Goal: Use online tool/utility: Utilize a website feature to perform a specific function

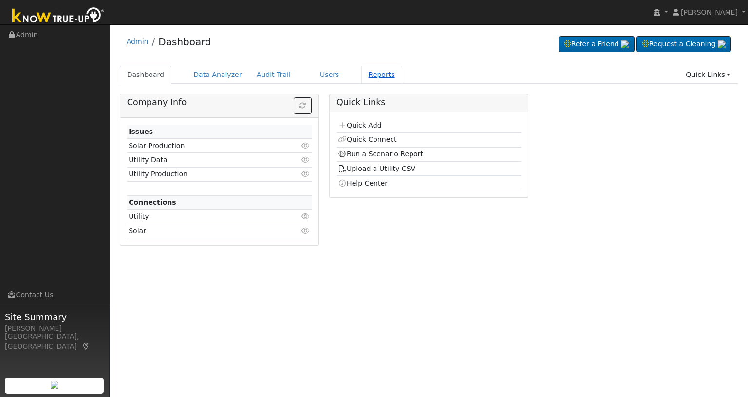
click at [367, 75] on link "Reports" at bounding box center [381, 75] width 41 height 18
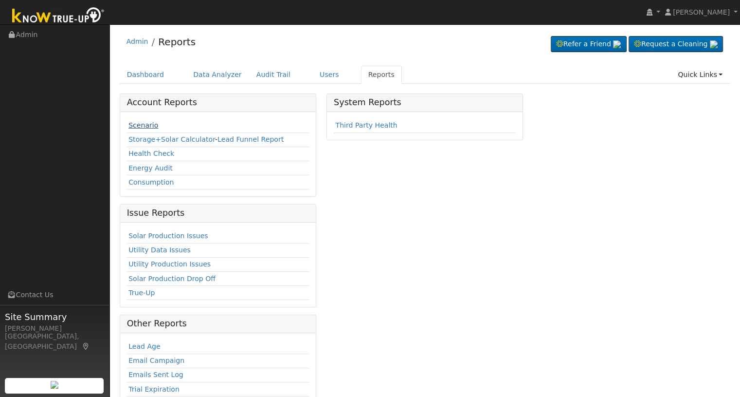
click at [132, 124] on link "Scenario" at bounding box center [143, 125] width 30 height 8
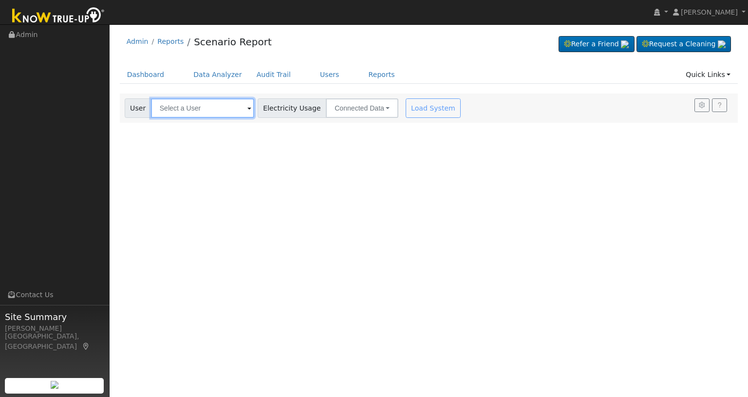
click at [210, 107] on input "text" at bounding box center [202, 107] width 103 height 19
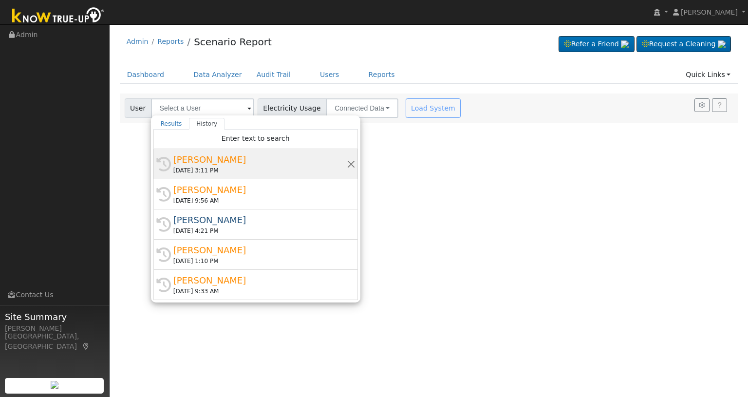
click at [198, 161] on div "[PERSON_NAME]" at bounding box center [259, 159] width 173 height 13
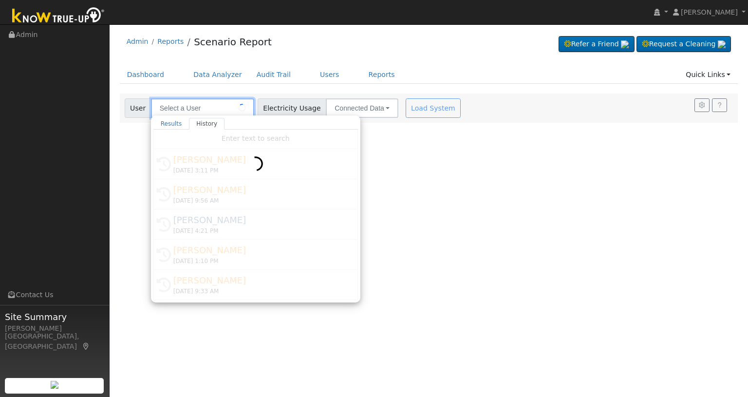
type input "[PERSON_NAME]"
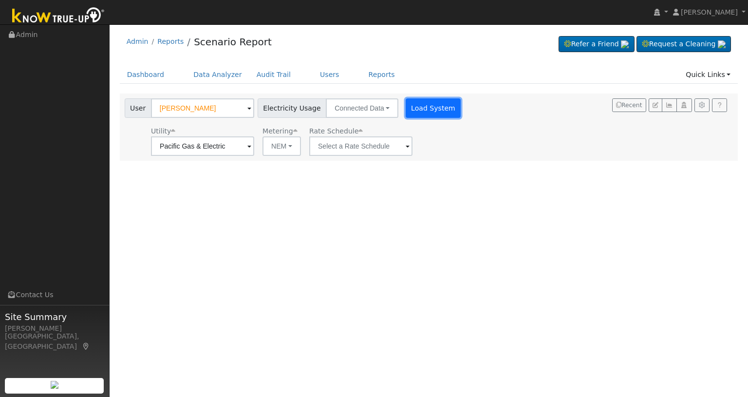
click at [405, 114] on button "Load System" at bounding box center [432, 107] width 55 height 19
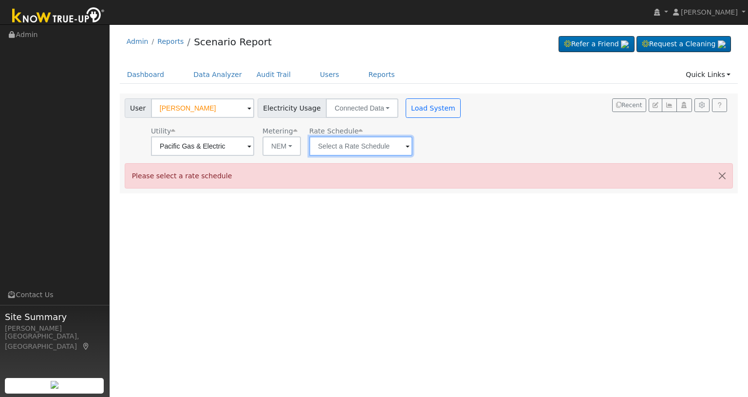
click at [338, 149] on input "text" at bounding box center [360, 145] width 103 height 19
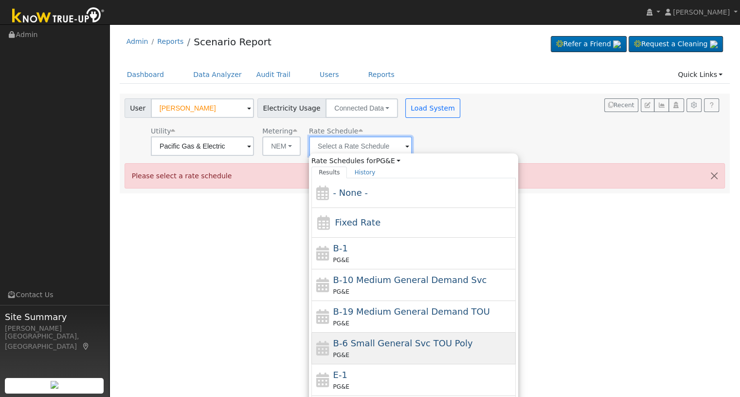
scroll to position [129, 0]
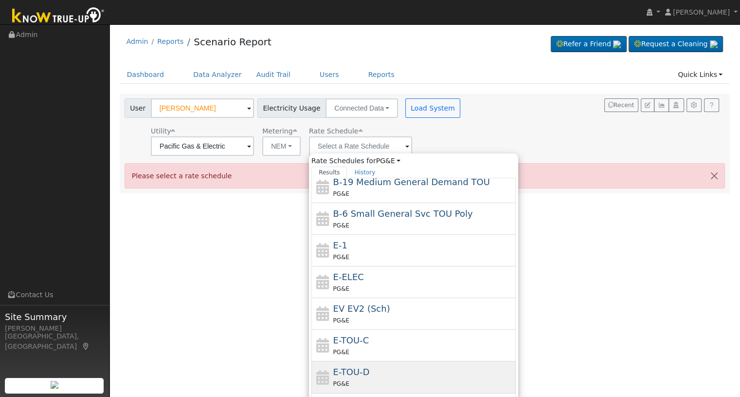
click at [358, 378] on div "PG&E" at bounding box center [423, 383] width 181 height 10
type input "E-TOU-D"
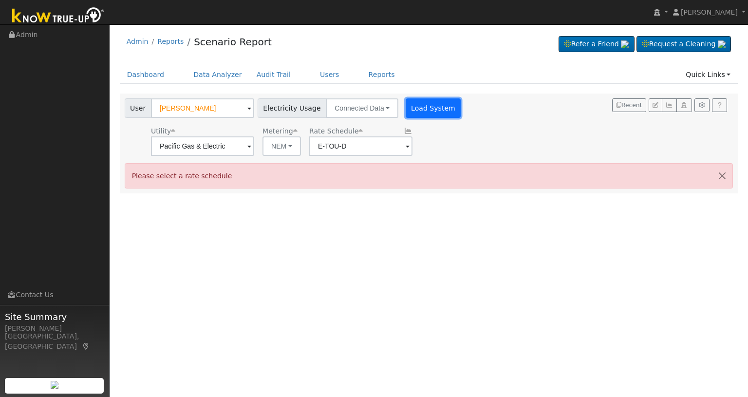
click at [422, 108] on button "Load System" at bounding box center [432, 107] width 55 height 19
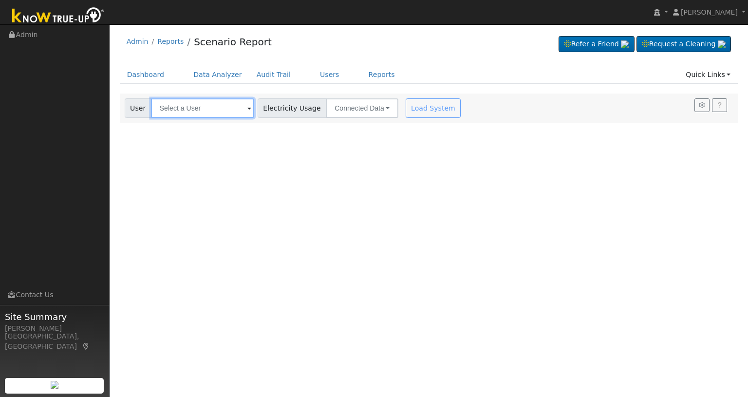
click at [227, 106] on input "text" at bounding box center [202, 107] width 103 height 19
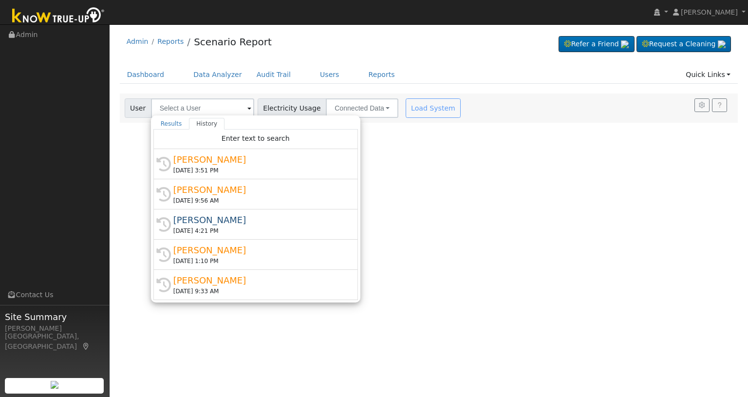
click at [200, 163] on div "Tony Mejia" at bounding box center [259, 159] width 173 height 13
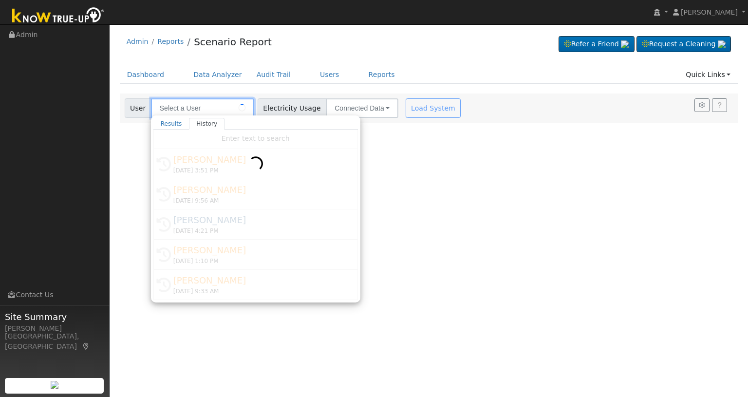
type input "Tony Mejia"
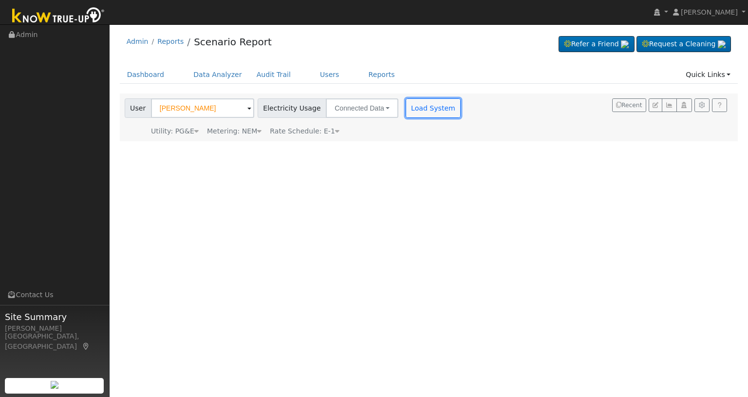
click at [439, 109] on button "Load System" at bounding box center [432, 107] width 55 height 19
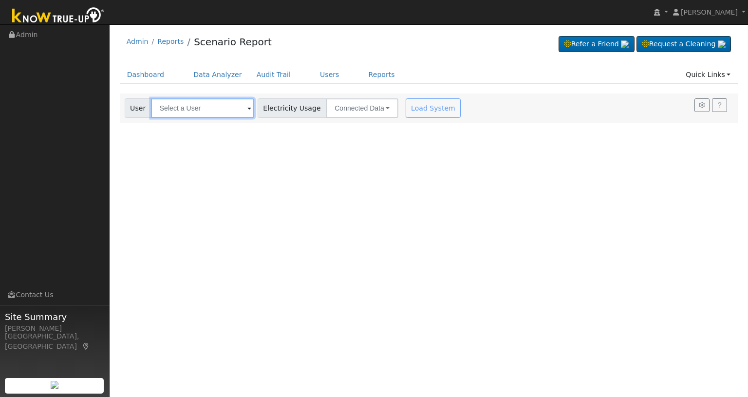
click at [227, 107] on input "text" at bounding box center [202, 107] width 103 height 19
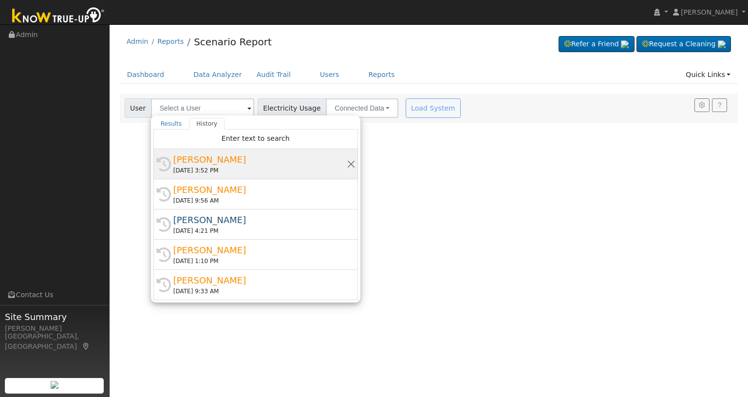
click at [207, 161] on div "[PERSON_NAME]" at bounding box center [259, 159] width 173 height 13
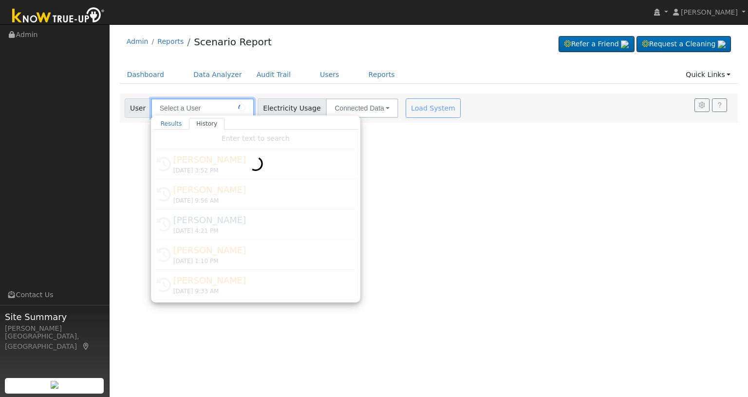
type input "[PERSON_NAME]"
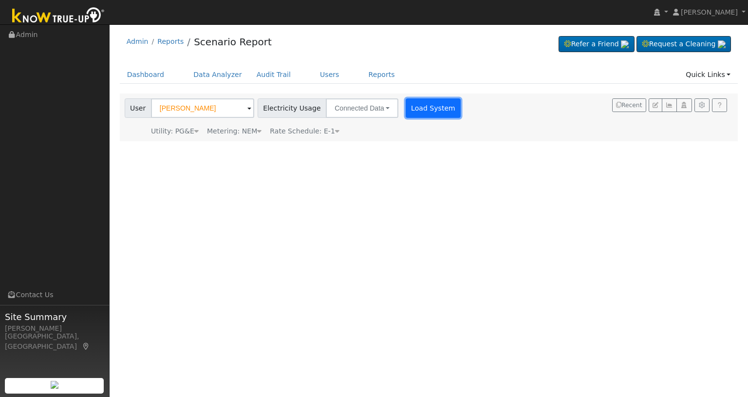
click at [438, 112] on button "Load System" at bounding box center [432, 107] width 55 height 19
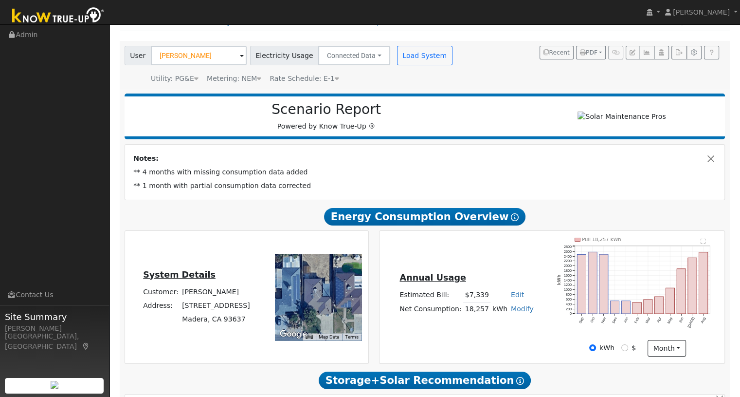
scroll to position [129, 0]
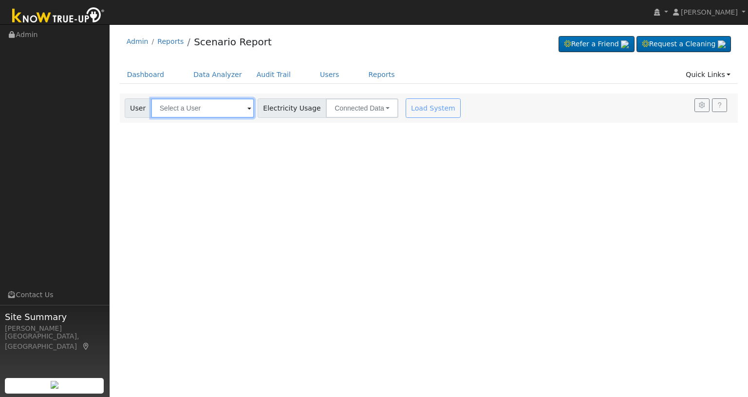
click at [229, 107] on input "text" at bounding box center [202, 107] width 103 height 19
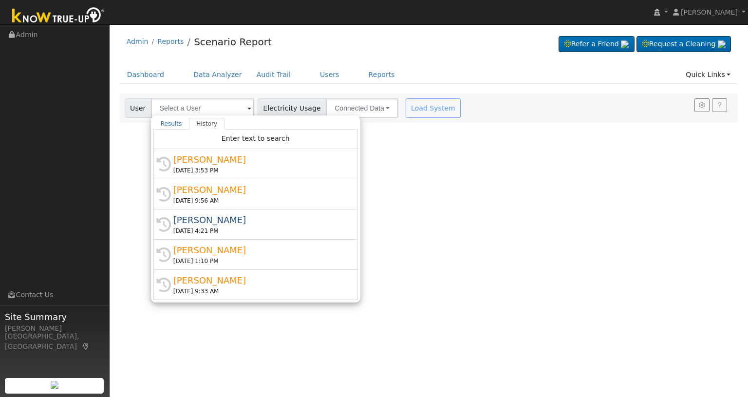
click at [200, 155] on div "[PERSON_NAME]" at bounding box center [259, 159] width 173 height 13
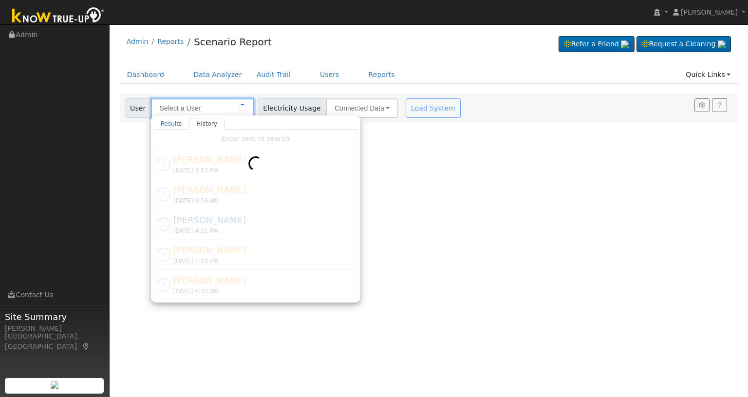
type input "[PERSON_NAME]"
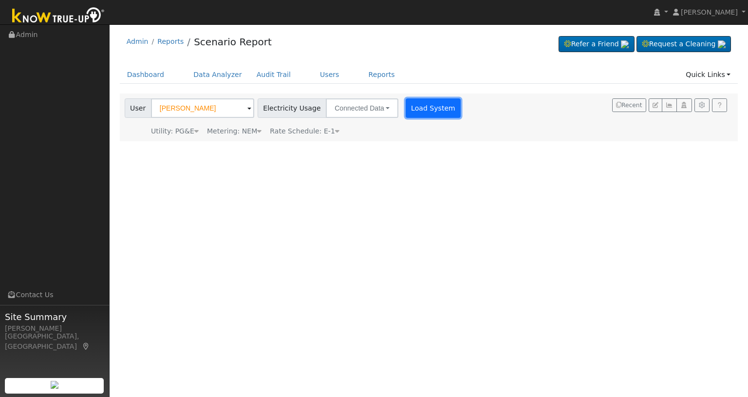
click at [419, 113] on button "Load System" at bounding box center [432, 107] width 55 height 19
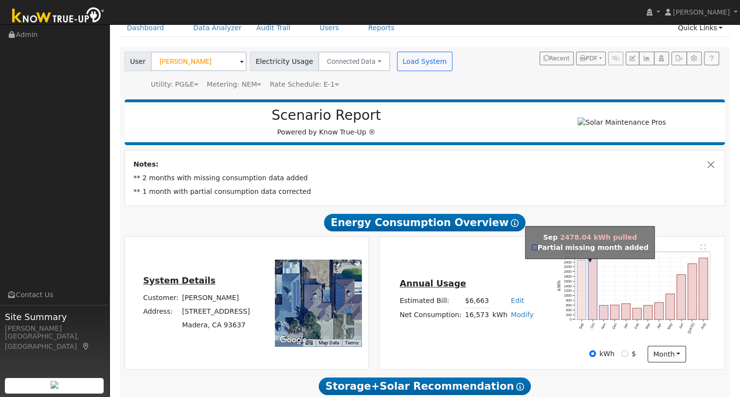
scroll to position [65, 0]
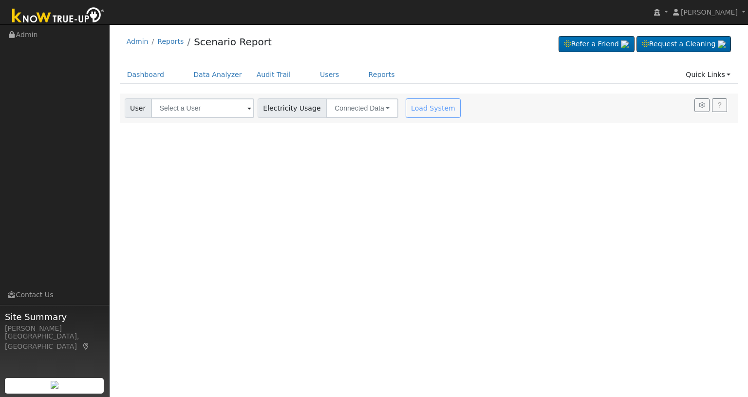
click at [418, 106] on div "Load System" at bounding box center [434, 107] width 61 height 19
click at [239, 109] on input "text" at bounding box center [202, 107] width 103 height 19
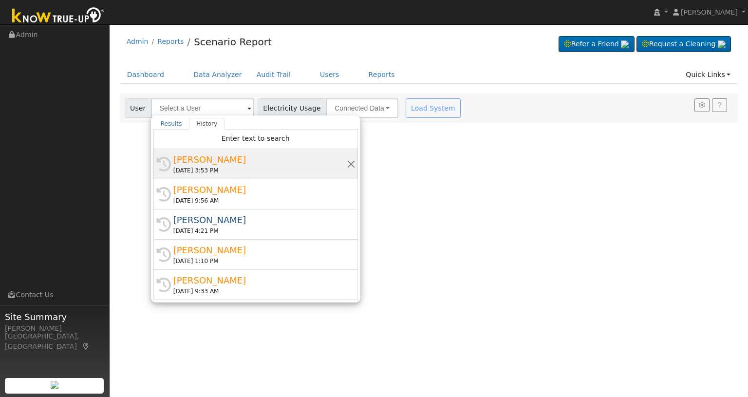
click at [208, 157] on div "[PERSON_NAME]" at bounding box center [259, 159] width 173 height 13
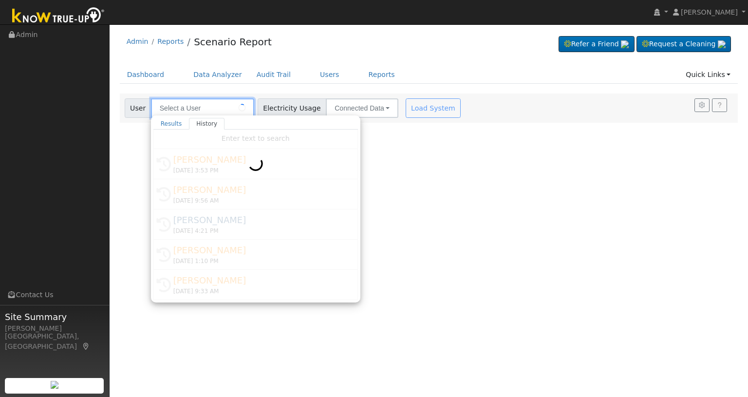
type input "[PERSON_NAME]"
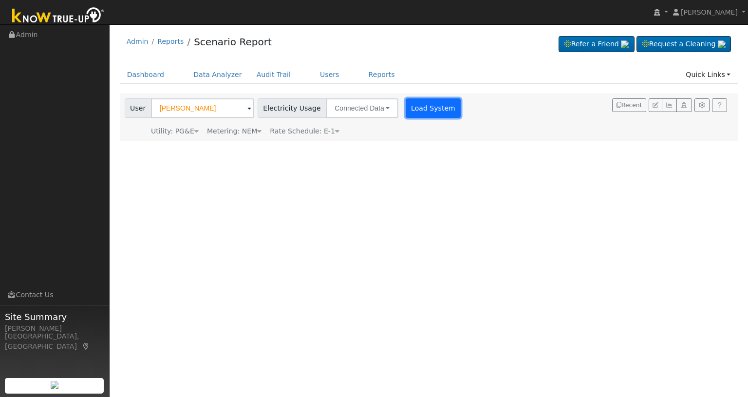
click at [405, 109] on button "Load System" at bounding box center [432, 107] width 55 height 19
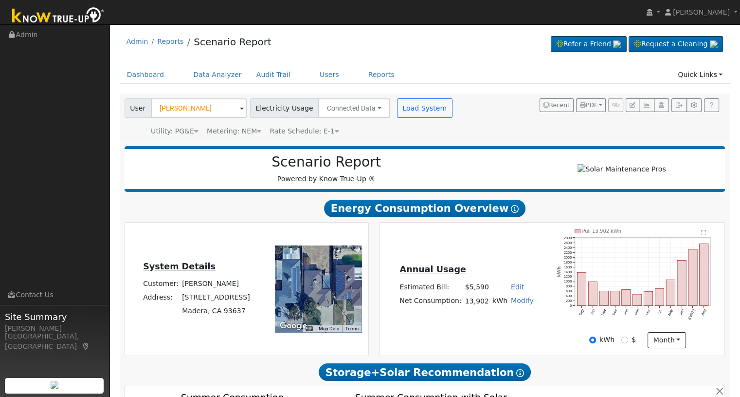
scroll to position [65, 0]
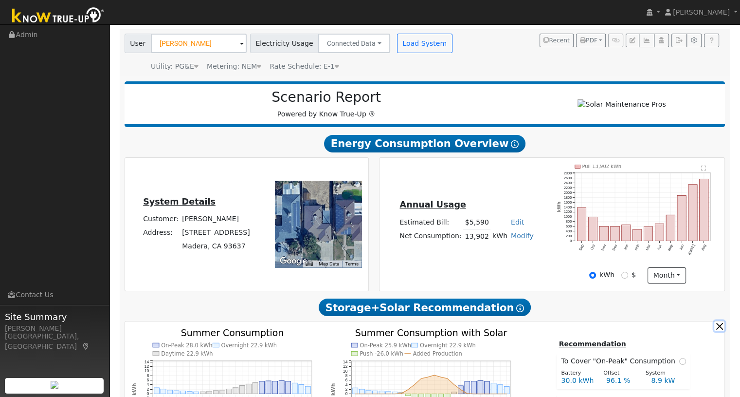
click at [718, 329] on button "button" at bounding box center [720, 326] width 10 height 10
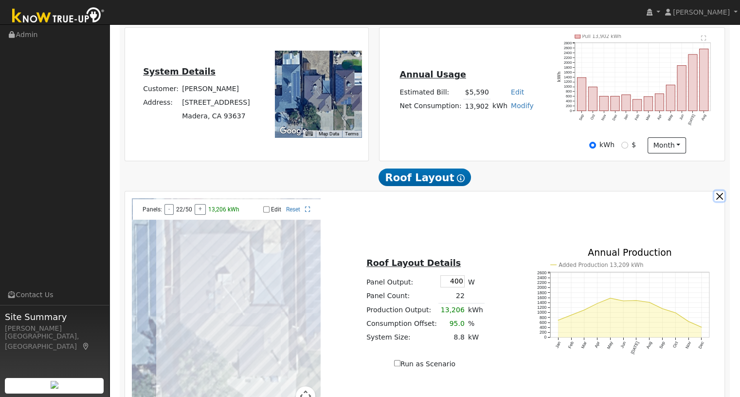
click at [718, 200] on button "button" at bounding box center [720, 196] width 10 height 10
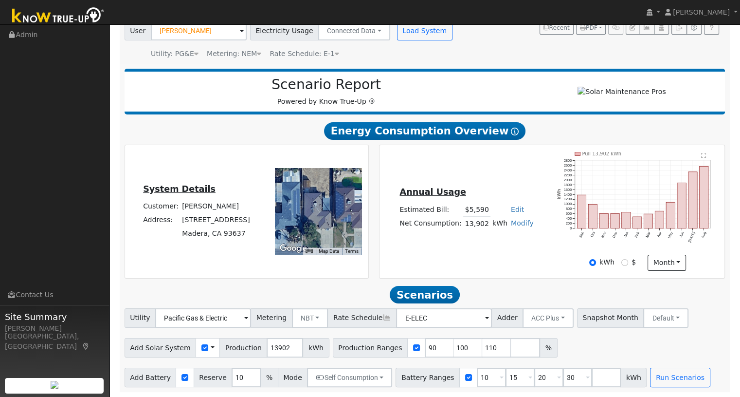
scroll to position [81, 0]
drag, startPoint x: 419, startPoint y: 350, endPoint x: 405, endPoint y: 347, distance: 13.6
click at [425, 347] on input "90" at bounding box center [439, 347] width 29 height 19
type input "100"
type input "110"
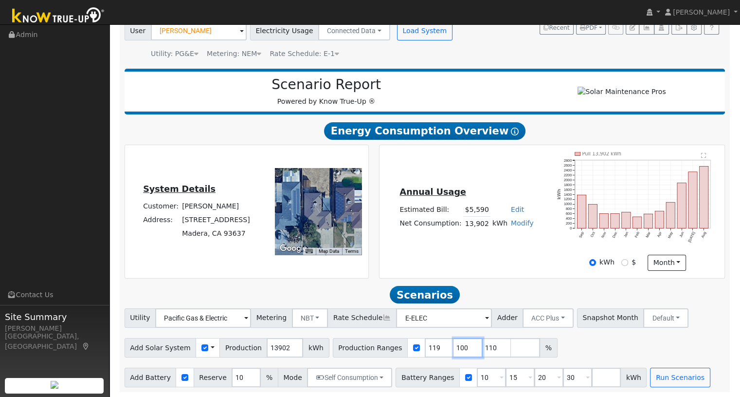
type input "119"
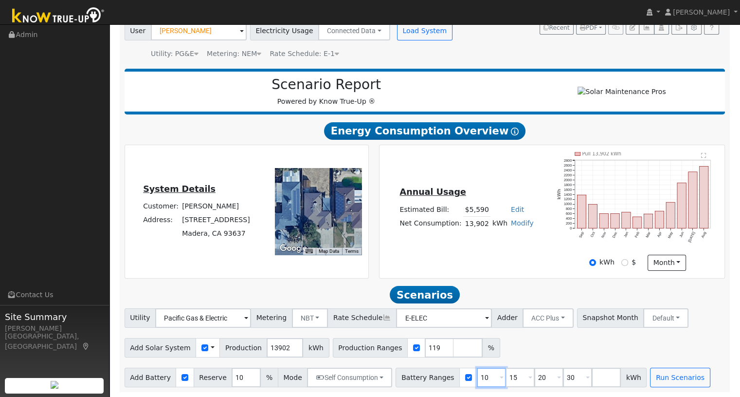
click at [477, 371] on input "10" at bounding box center [491, 376] width 29 height 19
type input "13.5"
type input "20"
type input "27"
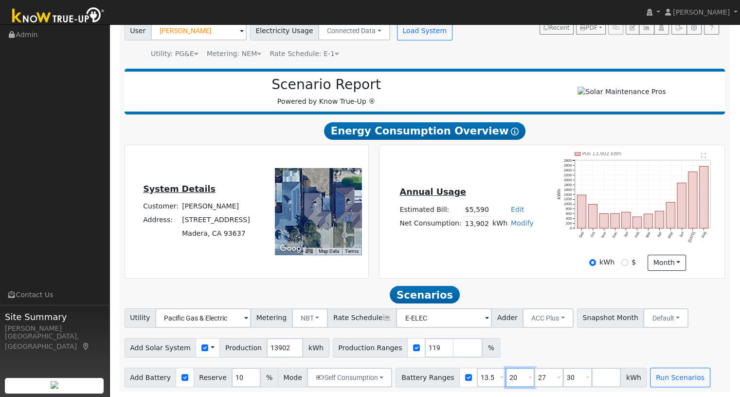
type input "30"
type input "27"
click at [514, 341] on div "Add Solar System Use CSV Data Production 13902 kWh Production Ranges 119 %" at bounding box center [425, 345] width 605 height 23
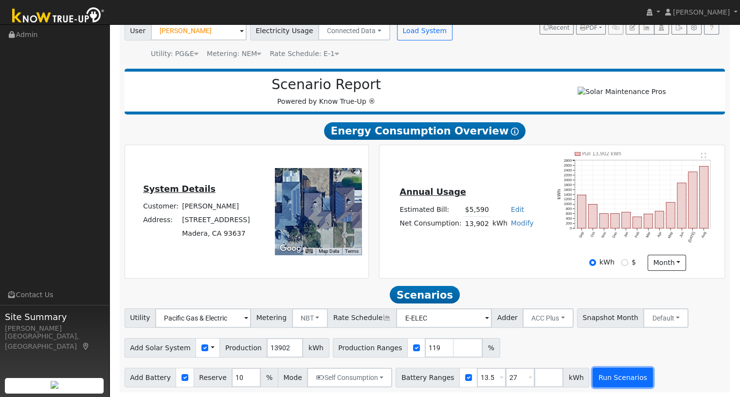
click at [593, 377] on button "Run Scenarios" at bounding box center [623, 376] width 60 height 19
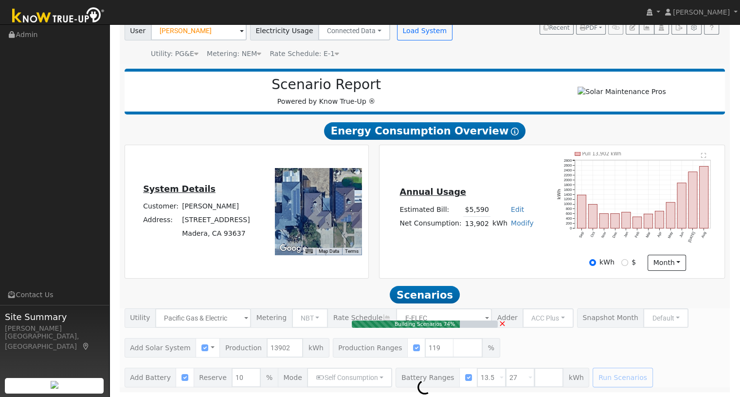
type input "11.0"
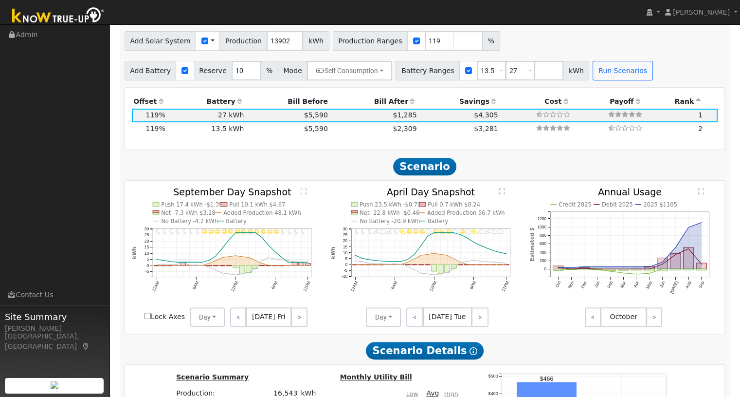
scroll to position [402, 0]
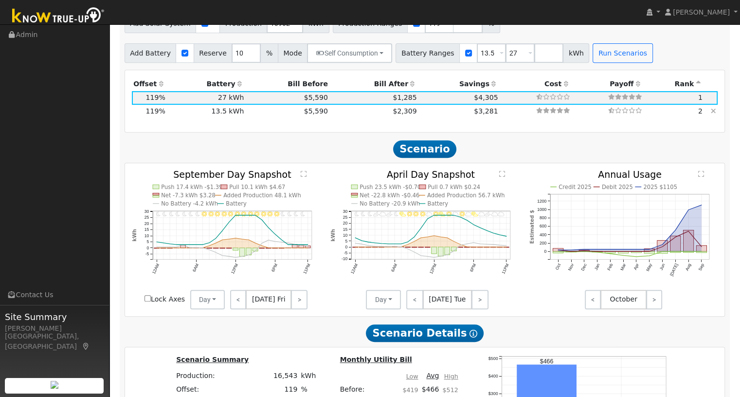
click at [366, 116] on td "$2,309" at bounding box center [374, 112] width 89 height 14
type input "$16,200"
type input "$16,440"
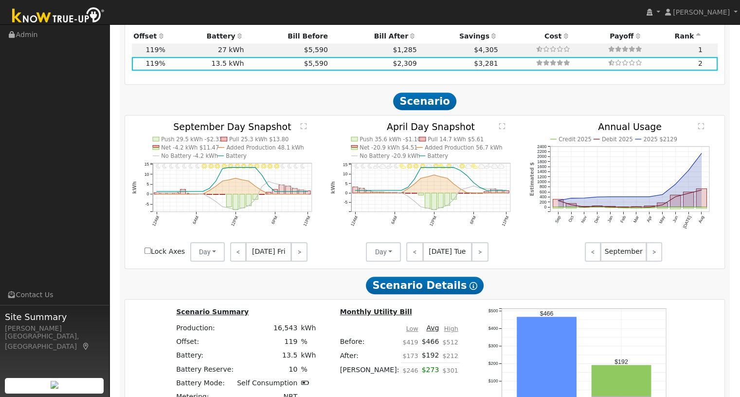
scroll to position [466, 0]
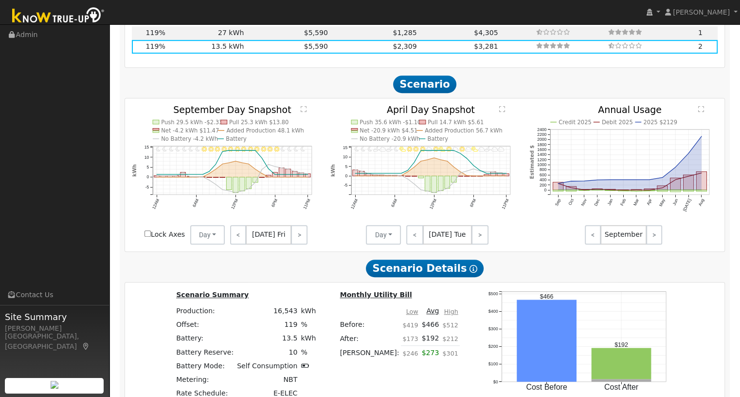
drag, startPoint x: 266, startPoint y: 408, endPoint x: 38, endPoint y: 361, distance: 232.6
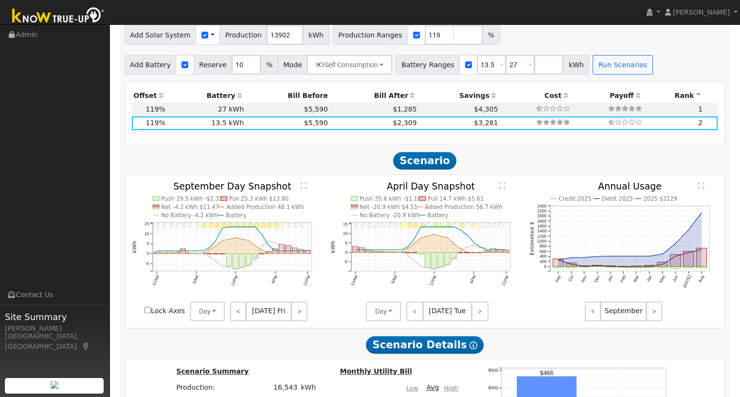
scroll to position [337, 0]
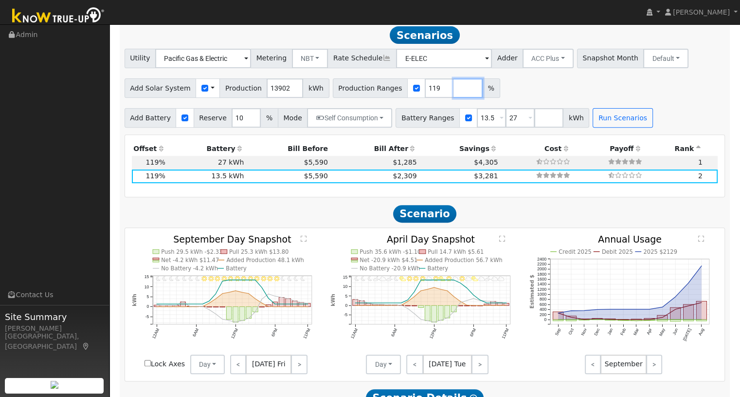
click at [454, 93] on input "number" at bounding box center [468, 87] width 29 height 19
type input "100"
type input "119"
click at [593, 120] on button "Run Scenarios" at bounding box center [623, 117] width 60 height 19
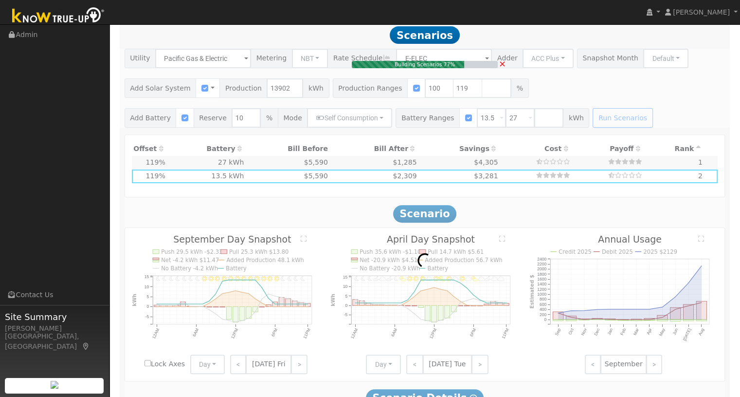
type input "9.3"
type input "$32,438"
type input "$14,591"
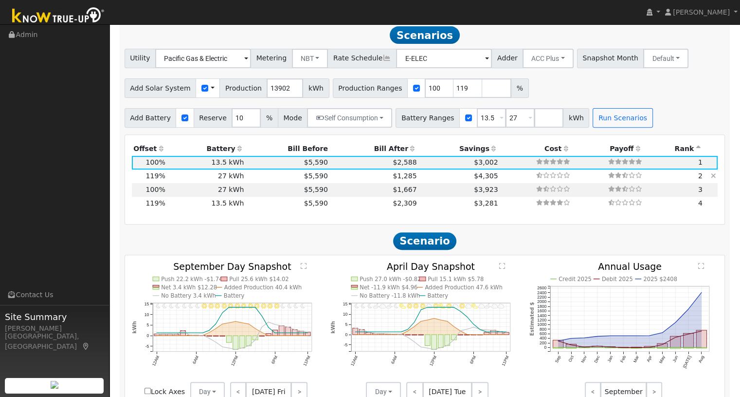
click at [371, 180] on td "$1,285" at bounding box center [374, 176] width 89 height 14
type input "11.0"
type input "$38,600"
type input "$32,400"
type input "$21,300"
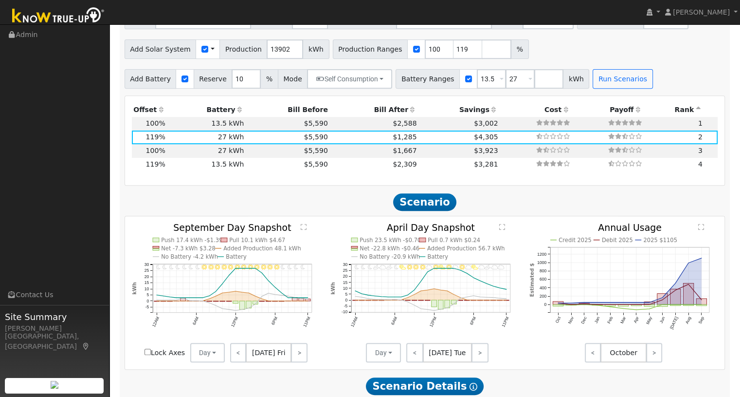
scroll to position [402, 0]
